Goal: Task Accomplishment & Management: Complete application form

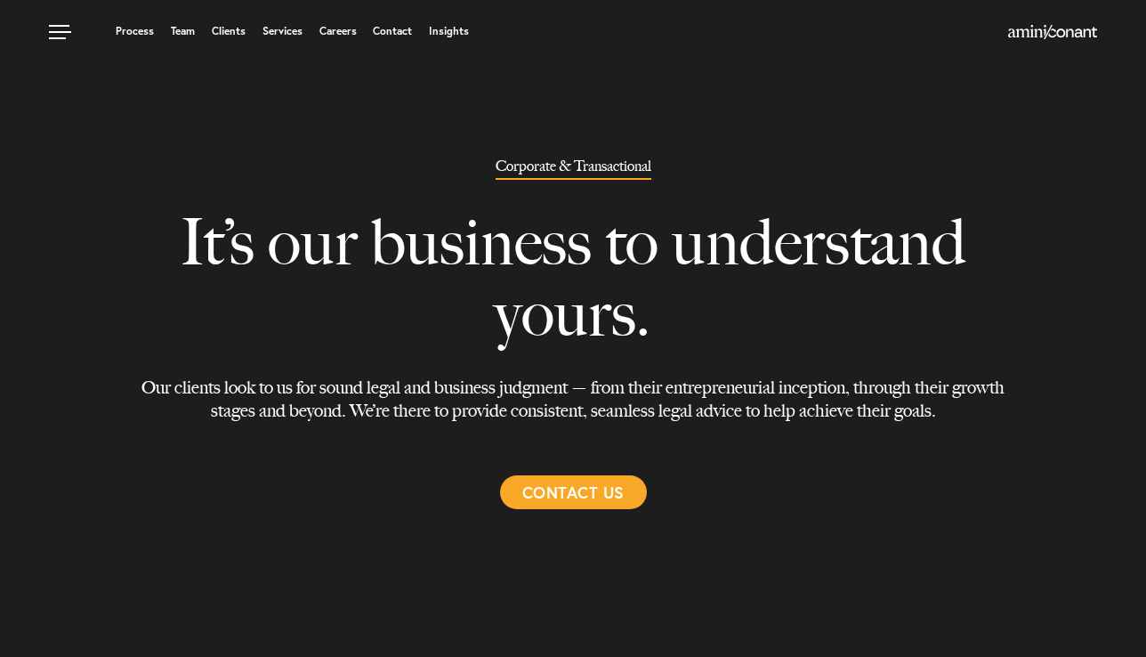
select select "Austin"
select select "Business and Civil Litigation"
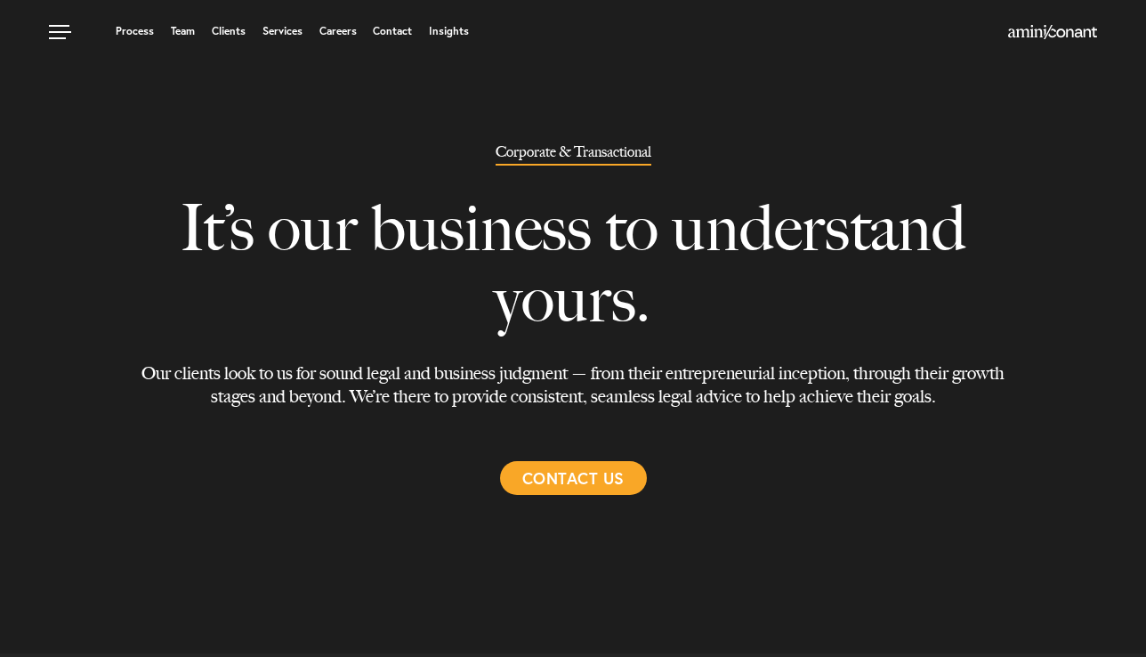
scroll to position [15, 0]
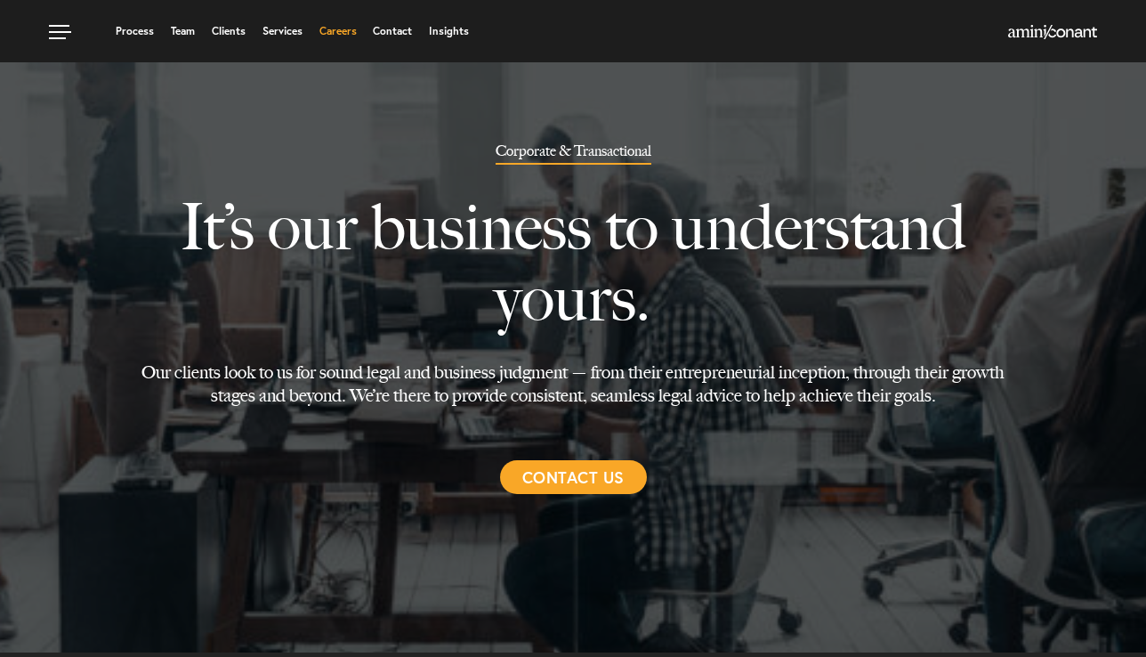
click at [344, 32] on link "Careers" at bounding box center [337, 31] width 37 height 11
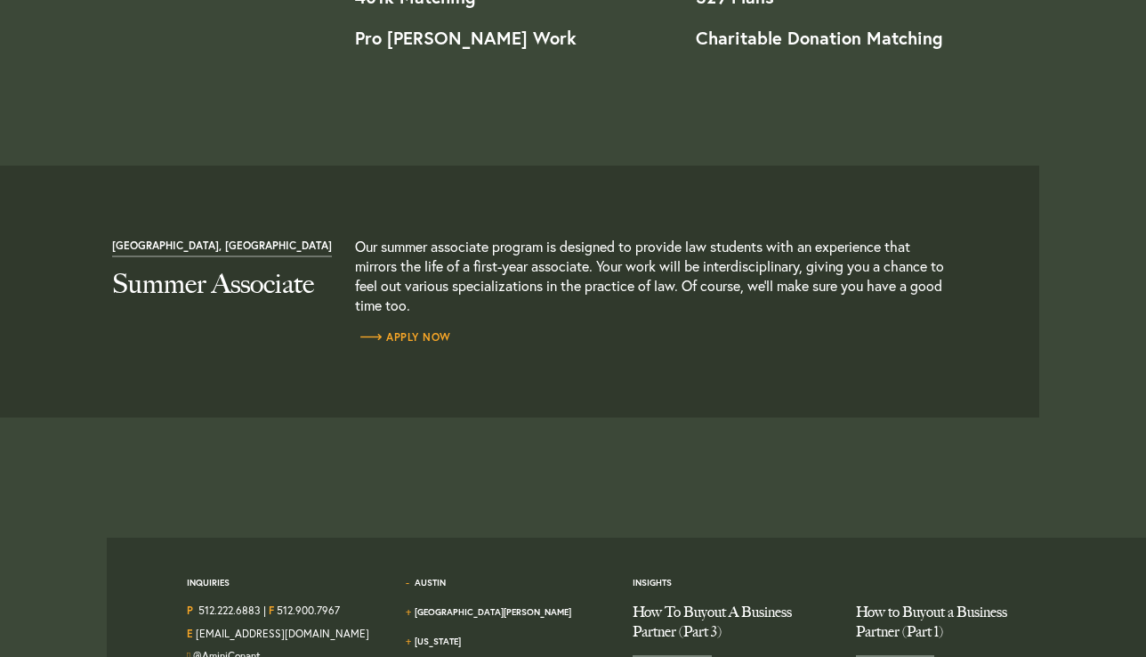
scroll to position [1993, 0]
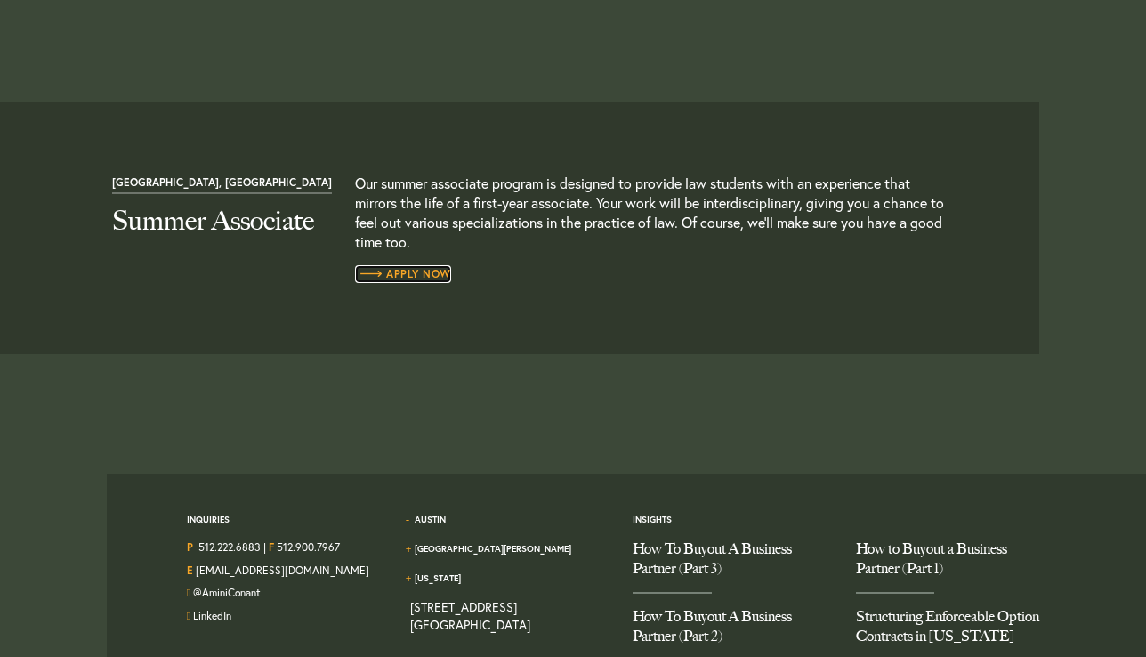
click at [410, 273] on span "Apply Now" at bounding box center [403, 274] width 96 height 11
